Goal: Information Seeking & Learning: Learn about a topic

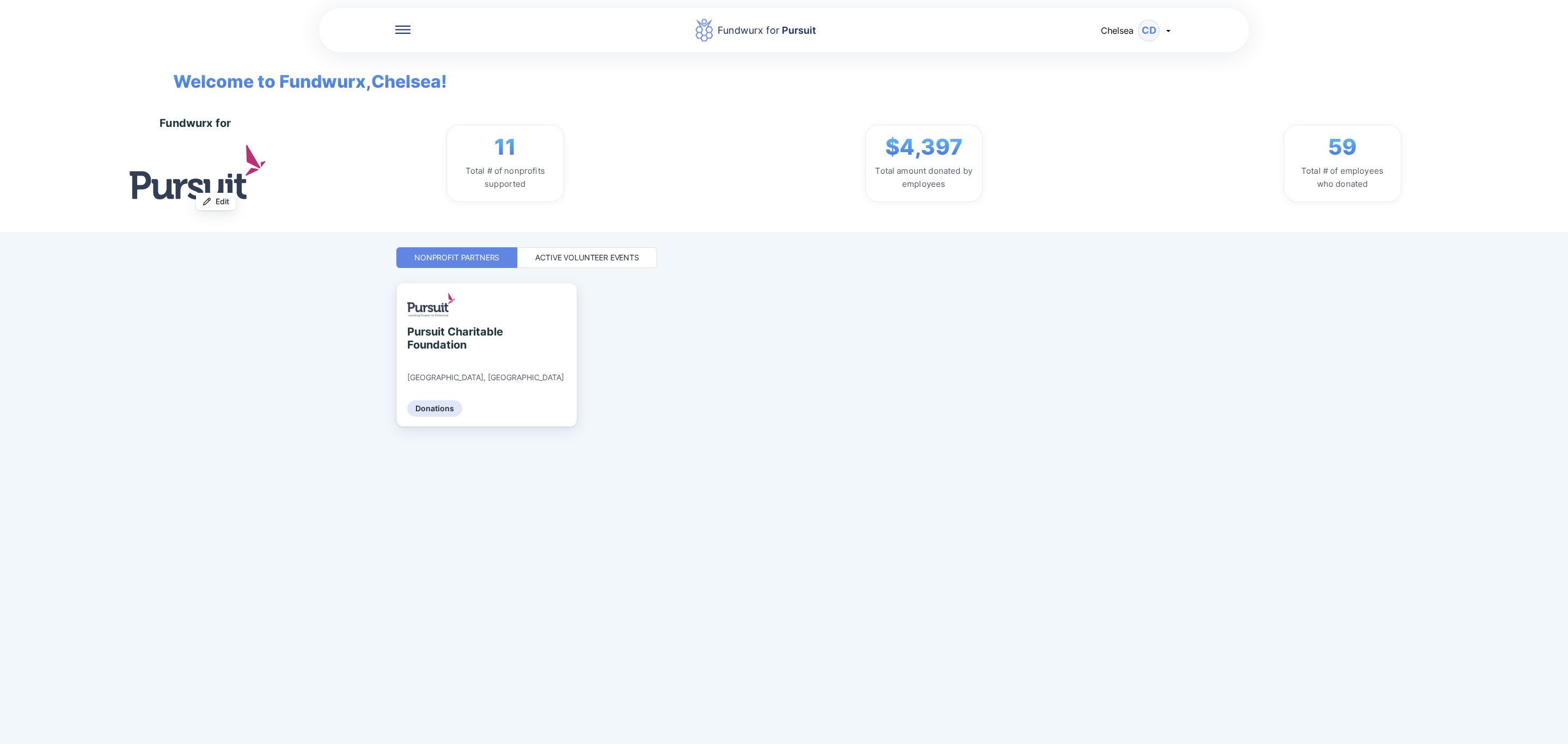
click at [622, 257] on div "Active Volunteer Events" at bounding box center [587, 257] width 104 height 11
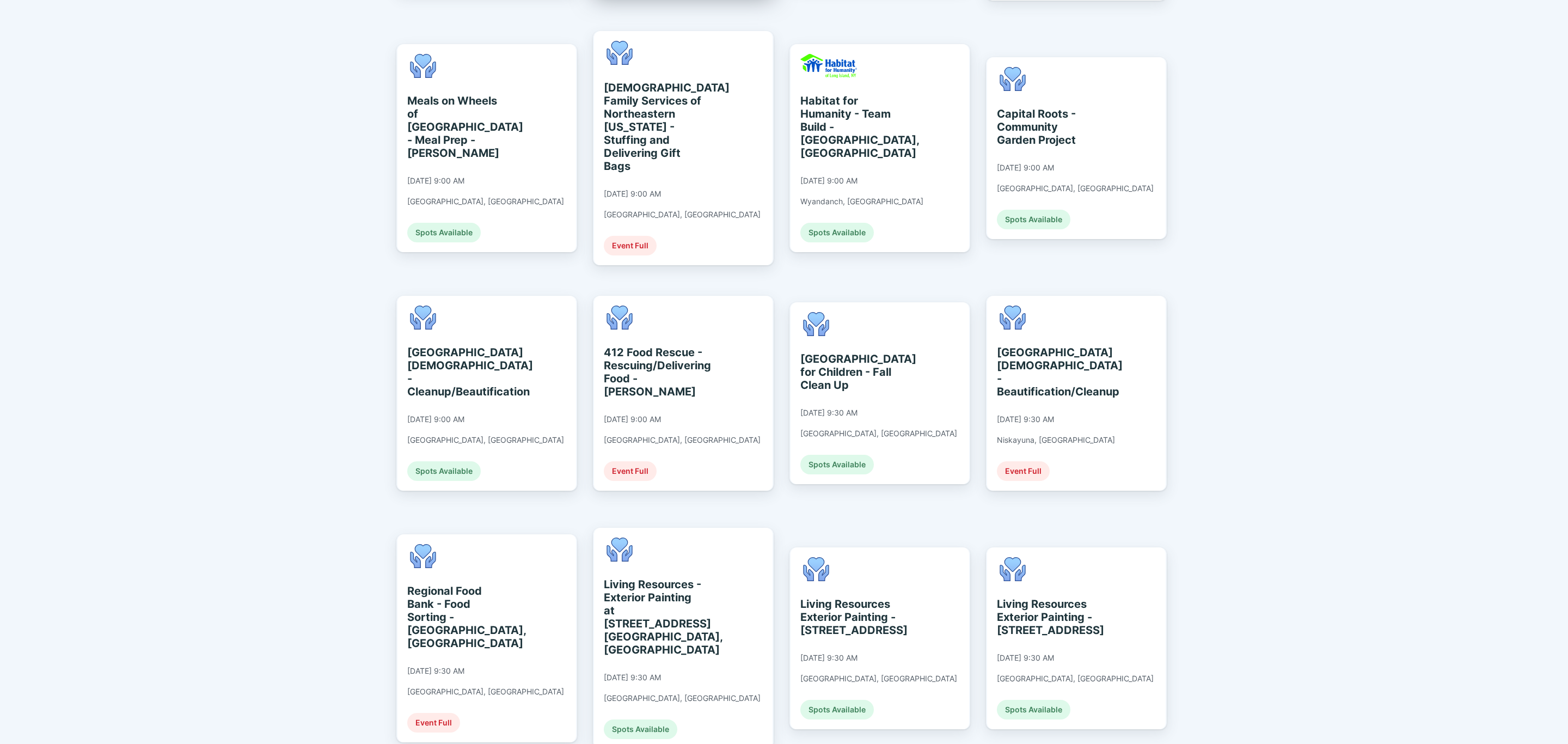
scroll to position [496, 0]
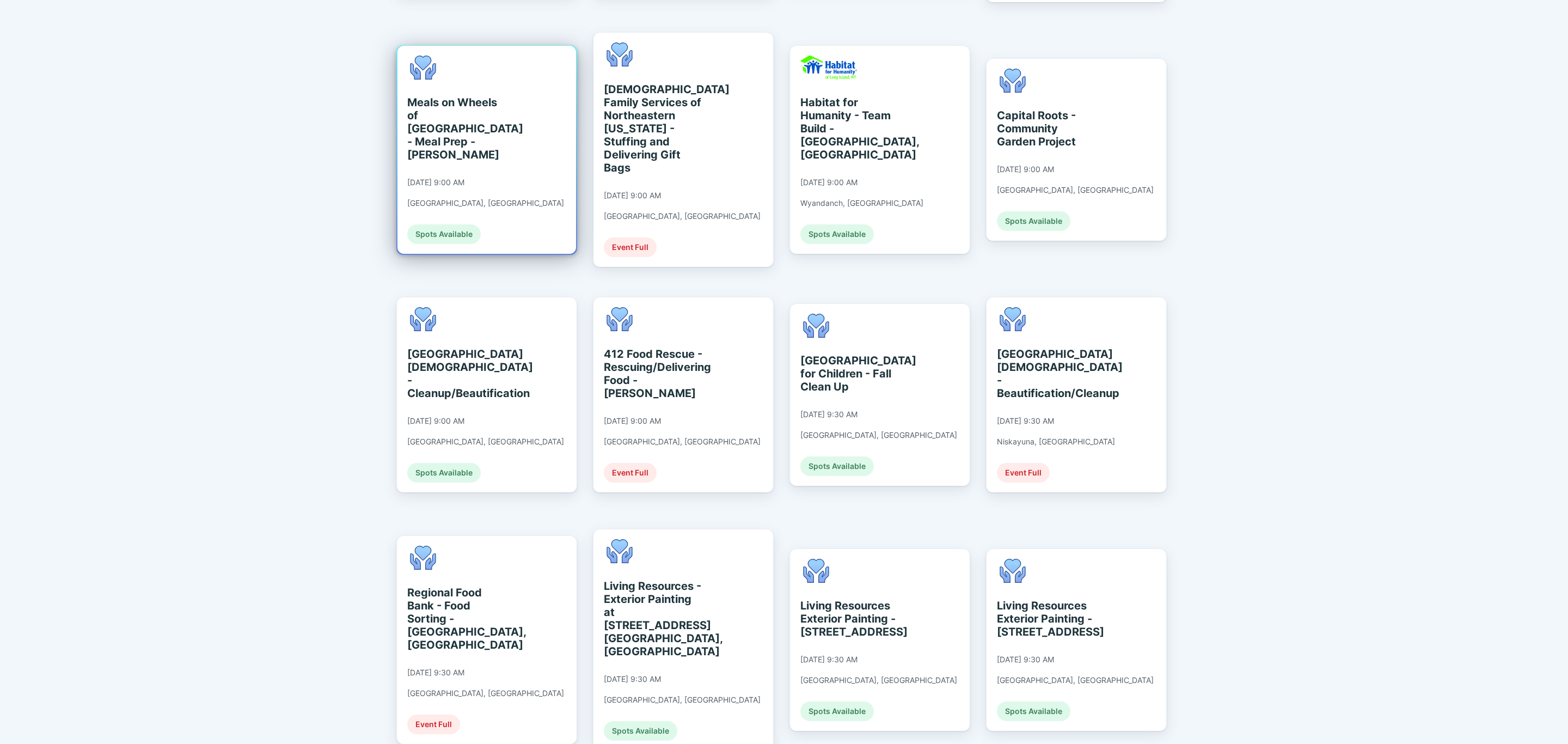
click at [518, 115] on div "Meals on Wheels of [GEOGRAPHIC_DATA] - Meal Prep - [PERSON_NAME] [DATE] 9:00 AM…" at bounding box center [487, 150] width 179 height 208
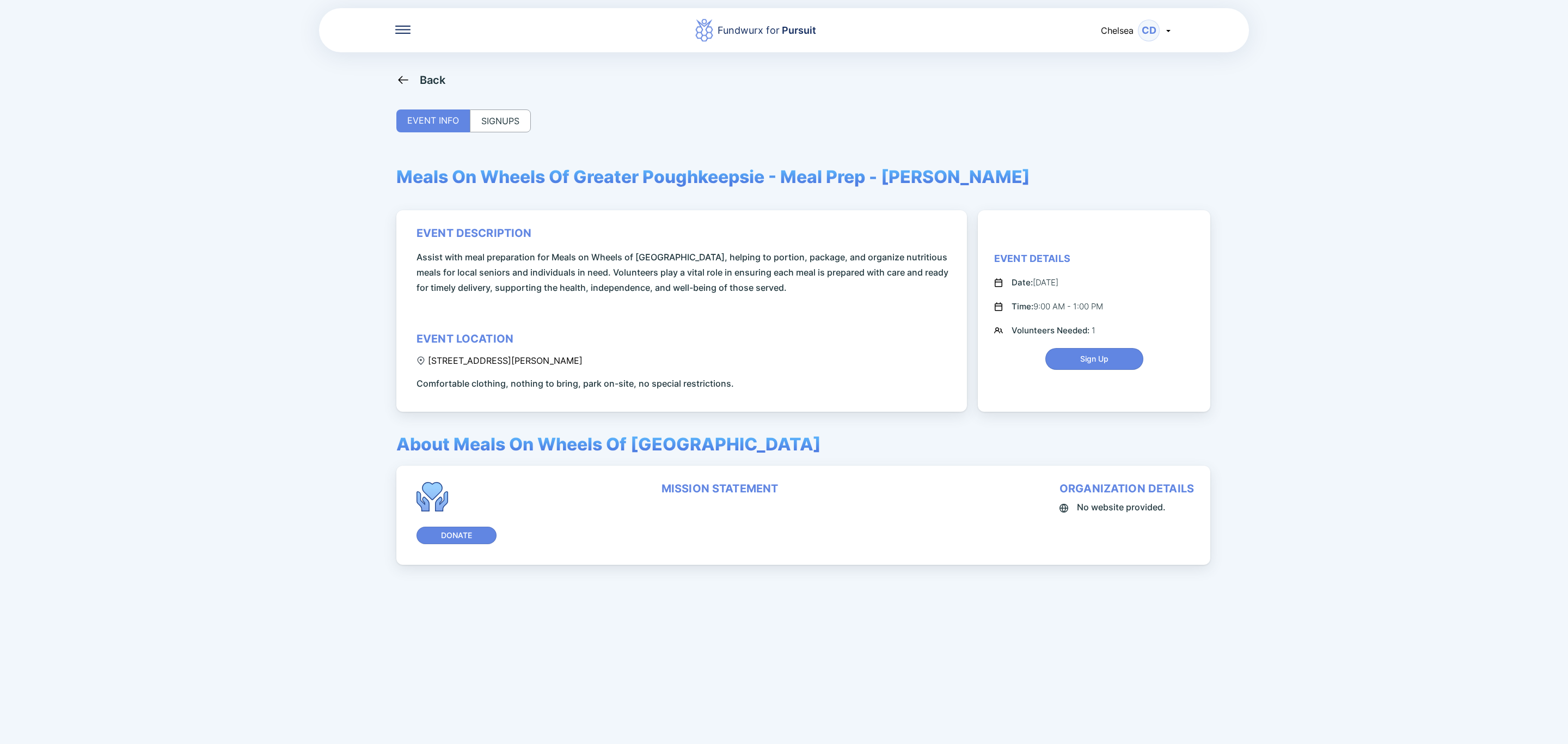
click at [411, 82] on div "Back" at bounding box center [421, 79] width 50 height 14
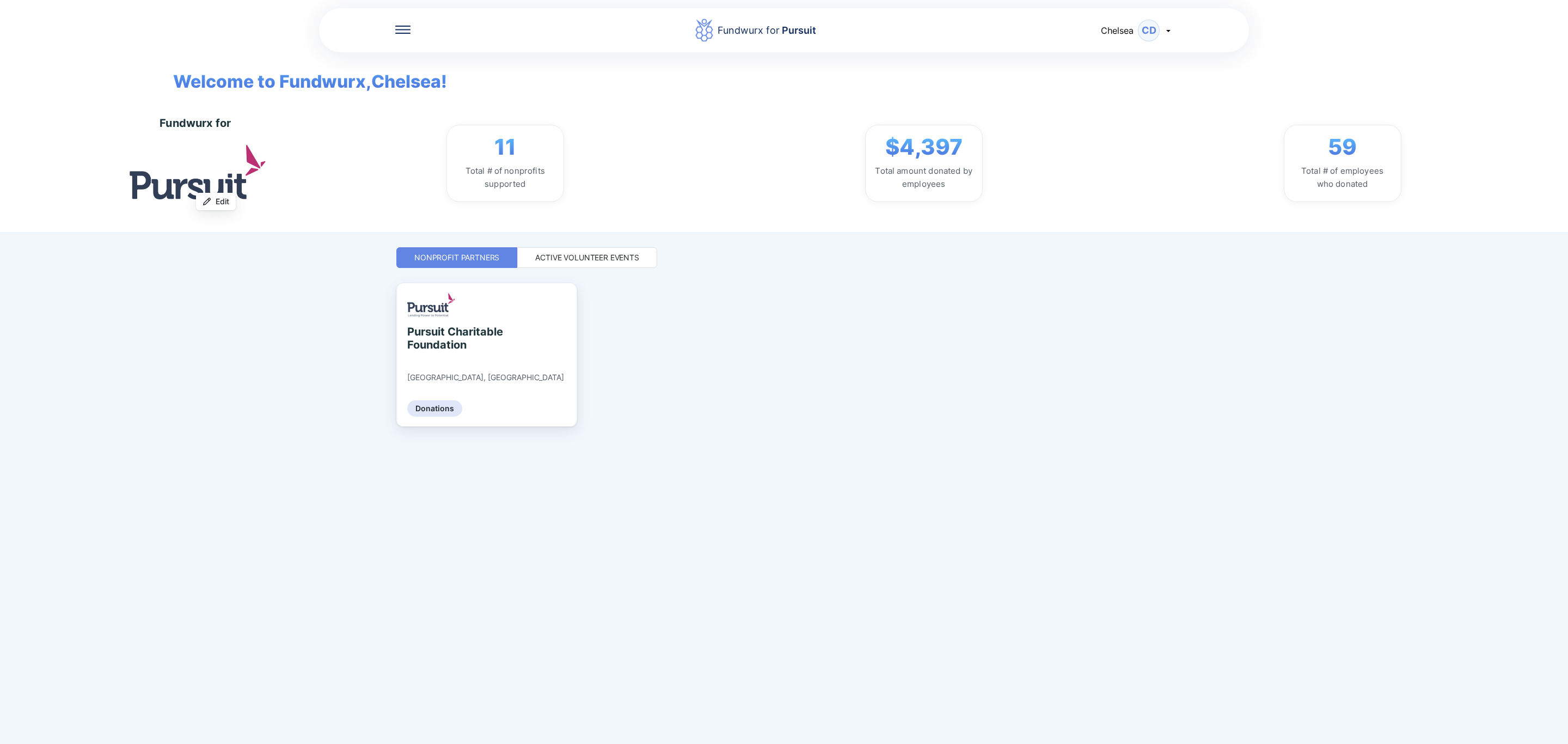
click at [1039, 492] on div "Fundwurx for Pursuit Chelsea CD Welcome to Fundwurx, [PERSON_NAME] ! Fundwurx f…" at bounding box center [784, 372] width 776 height 744
click at [593, 261] on div "Active Volunteer Events" at bounding box center [587, 257] width 104 height 11
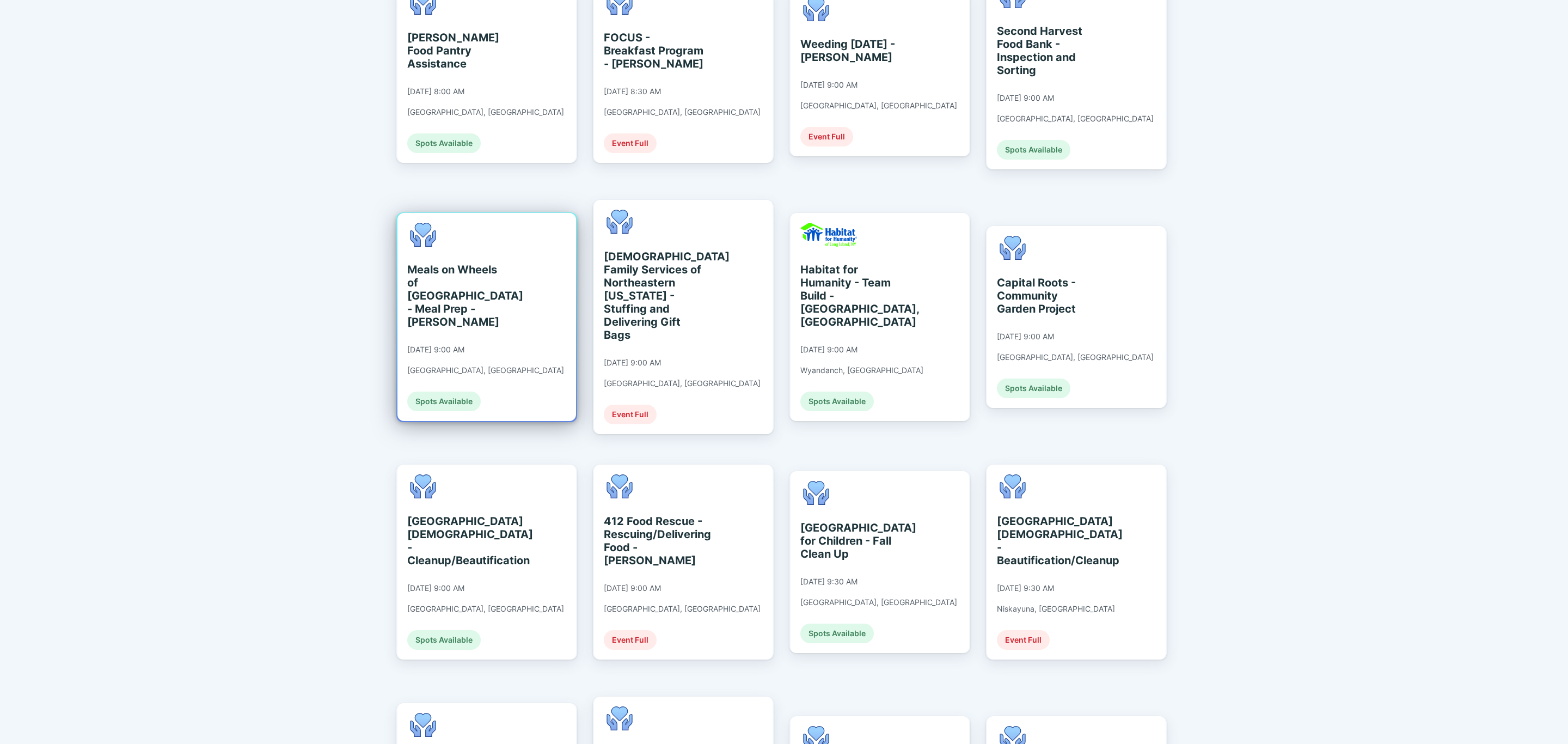
scroll to position [300, 0]
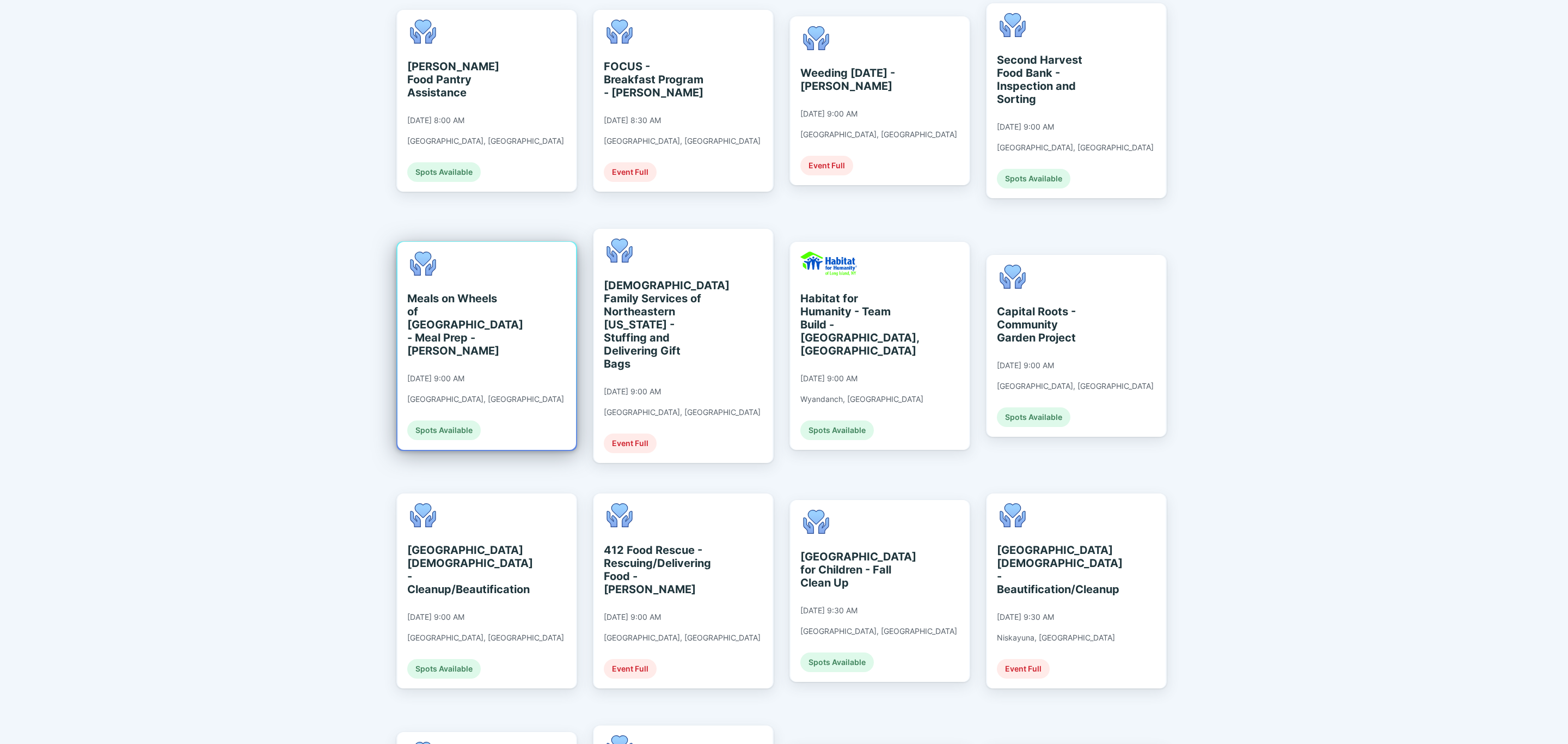
click at [499, 335] on div "Meals on Wheels of [GEOGRAPHIC_DATA] - Meal Prep - [PERSON_NAME]" at bounding box center [457, 324] width 99 height 66
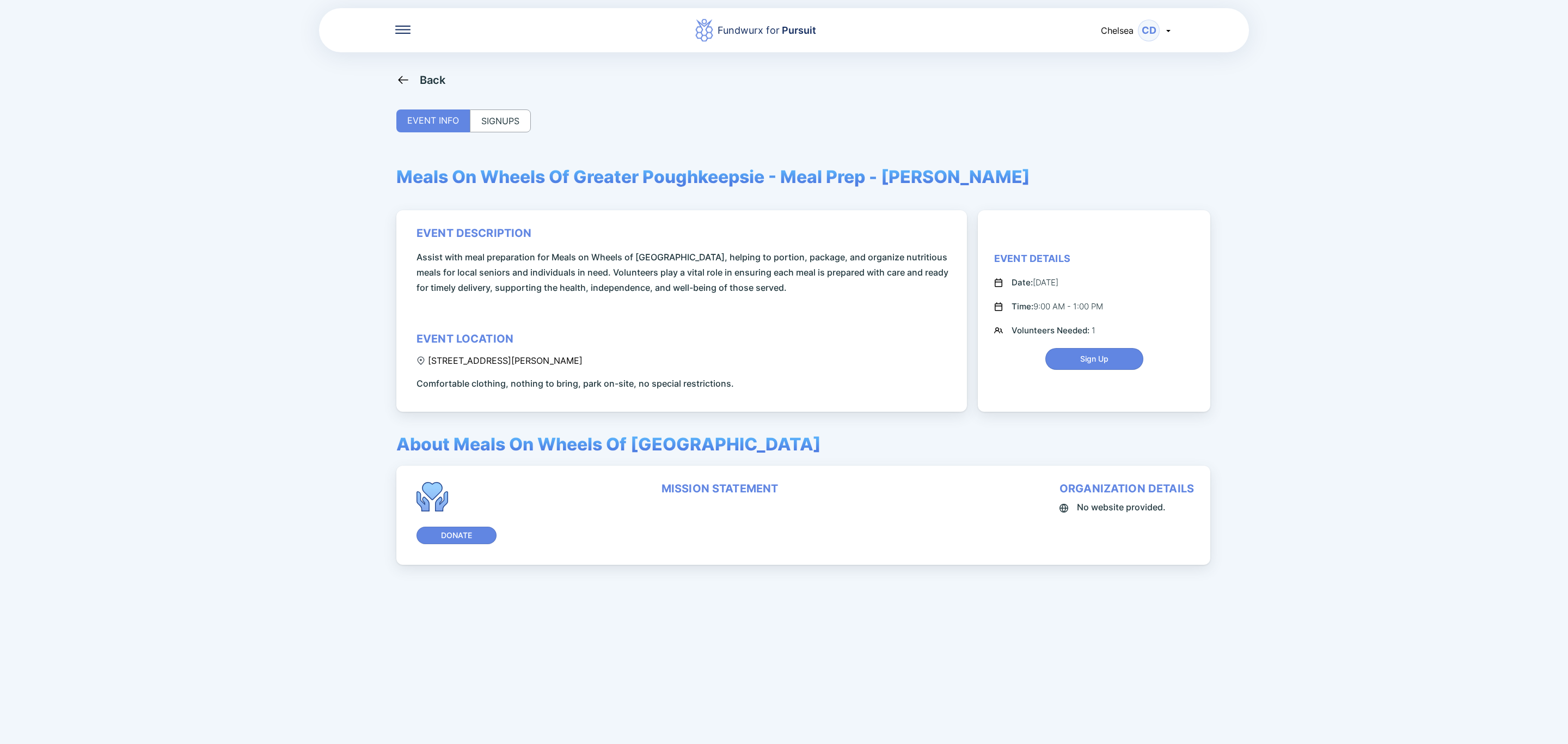
click at [409, 77] on icon at bounding box center [403, 79] width 14 height 14
